Goal: Use online tool/utility: Utilize a website feature to perform a specific function

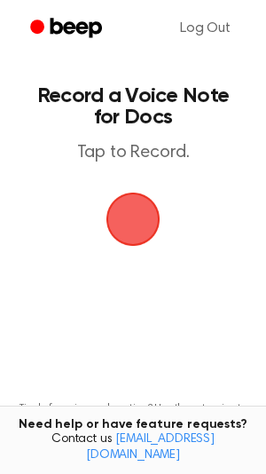
click at [143, 230] on span "button" at bounding box center [133, 219] width 76 height 76
click at [142, 205] on span "button" at bounding box center [134, 220] width 54 height 54
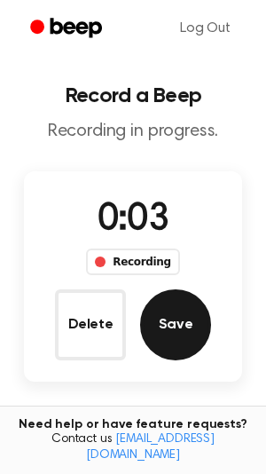
click at [186, 335] on button "Save" at bounding box center [175, 324] width 71 height 71
